Goal: Information Seeking & Learning: Learn about a topic

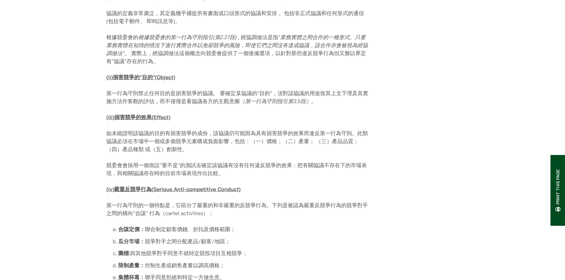
scroll to position [652, 0]
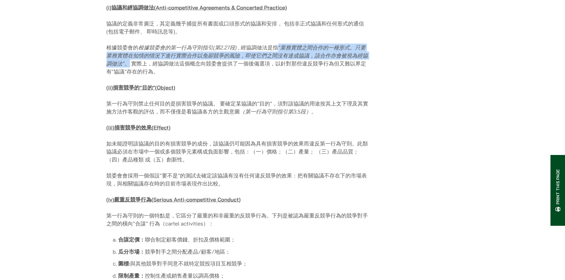
drag, startPoint x: 281, startPoint y: 37, endPoint x: 129, endPoint y: 55, distance: 152.5
click at [129, 55] on p "根據競委會的 根據競委會的第一行為守則指引 ( 第 2.27 段 ) , 經協調做法是指 “ 業務實體之間合作的一種形式。只要業務實體在知情的情況下進行實際合…" at bounding box center [238, 60] width 264 height 32
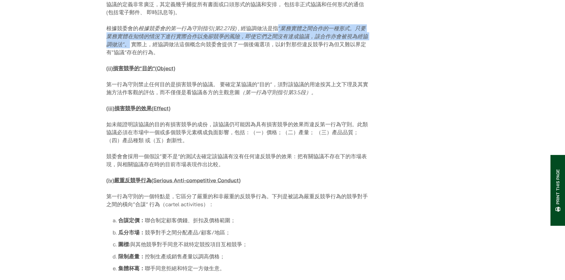
scroll to position [682, 0]
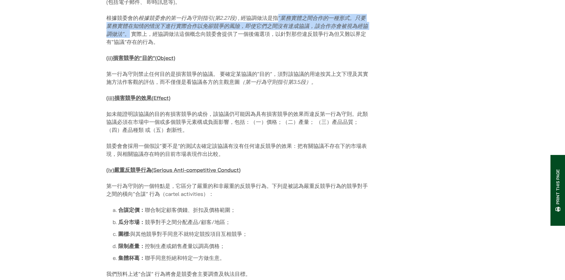
copy p "“ 業務實體之間合作的一種形式。只要業務實體在知情的情況下進行實際合作以免卻競爭的風險，即使它們之間沒有達成協議，該合作亦會被視為經協調做法 ” 。"
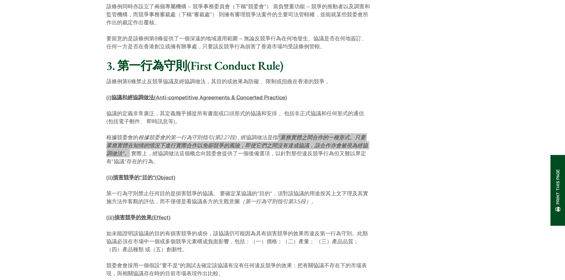
scroll to position [563, 0]
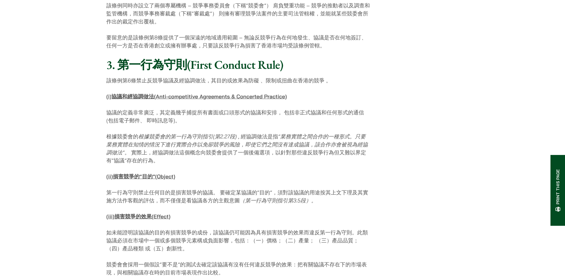
click at [271, 133] on p "根據競委會的 根據競委會的第一行為守則指引 ( 第 2.27 段 ) , 經協調做法是指 “ 業務實體之間合作的一種形式。只要業務實體在知情的情況下進行實際合…" at bounding box center [238, 149] width 264 height 32
click at [280, 133] on p "根據競委會的 根據競委會的第一行為守則指引 ( 第 2.27 段 ) , 經協調做法是指 “ 業務實體之間合作的一種形式。只要業務實體在知情的情況下進行實際合…" at bounding box center [238, 149] width 264 height 32
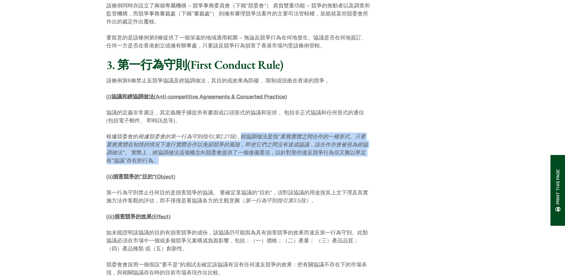
drag, startPoint x: 243, startPoint y: 126, endPoint x: 245, endPoint y: 148, distance: 22.0
click at [245, 148] on p "根據競委會的 根據競委會的第一行為守則指引 ( 第 2.27 段 ) , 經協調做法是指 “ 業務實體之間合作的一種形式。只要業務實體在知情的情況下進行實際合…" at bounding box center [238, 149] width 264 height 32
copy p "經協調做法是指 “ 業務實體之間合作的一種形式。只要業務實體在知情的情況下進行實際合作以免卻競爭的風險，即使它們之間沒有達成協議，該合作亦會被視為經協調做法 …"
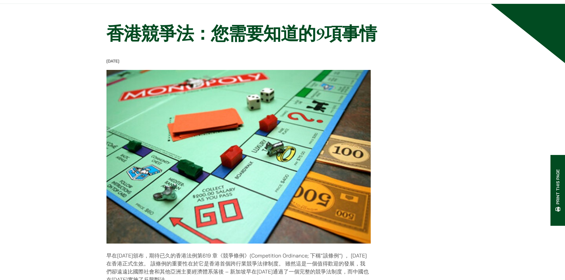
scroll to position [0, 0]
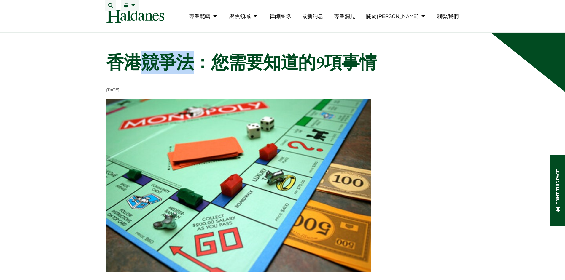
drag, startPoint x: 147, startPoint y: 62, endPoint x: 187, endPoint y: 64, distance: 40.7
click at [187, 64] on h1 "香港競爭法：您需要知道的9項事情" at bounding box center [260, 62] width 308 height 21
copy h1 "競爭法"
drag, startPoint x: 412, startPoint y: 0, endPoint x: 423, endPoint y: -8, distance: 14.1
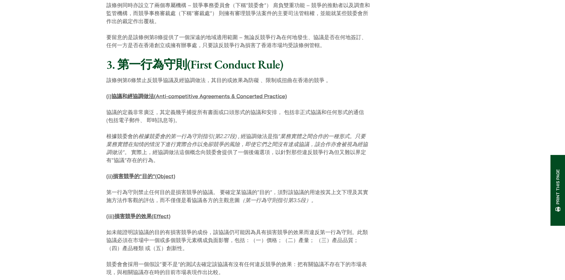
scroll to position [563, 0]
click at [241, 133] on p "根據競委會的 根據競委會的第一行為守則指引 ( 第 2.27 段 ) , 經協調做法是指 “ 業務實體之間合作的一種形式。只要業務實體在知情的情況下進行實際合…" at bounding box center [238, 149] width 264 height 32
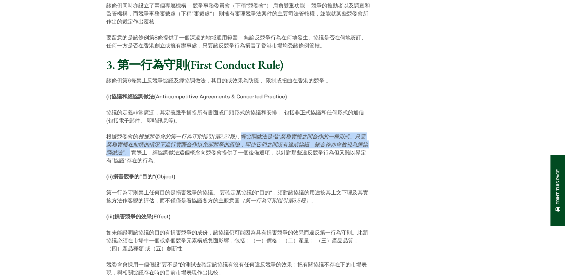
drag, startPoint x: 243, startPoint y: 125, endPoint x: 128, endPoint y: 144, distance: 116.4
click at [128, 144] on p "根據競委會的 根據競委會的第一行為守則指引 ( 第 2.27 段 ) , 經協調做法是指 “ 業務實體之間合作的一種形式。只要業務實體在知情的情況下進行實際合…" at bounding box center [238, 149] width 264 height 32
